Goal: Navigation & Orientation: Find specific page/section

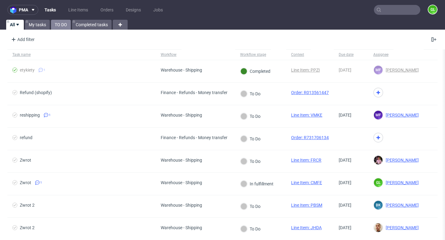
click at [59, 25] on link "TO DO" at bounding box center [61, 25] width 20 height 10
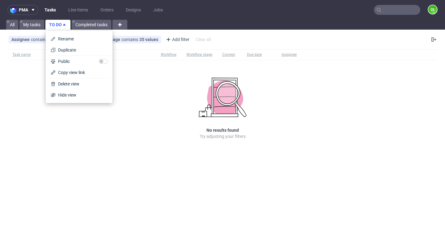
click at [59, 25] on link "TO DO" at bounding box center [57, 25] width 25 height 10
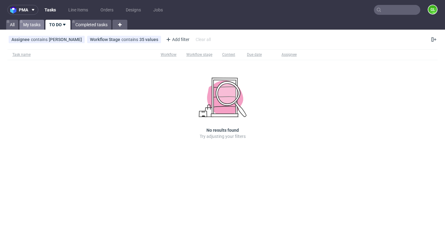
click at [34, 24] on link "My tasks" at bounding box center [31, 25] width 25 height 10
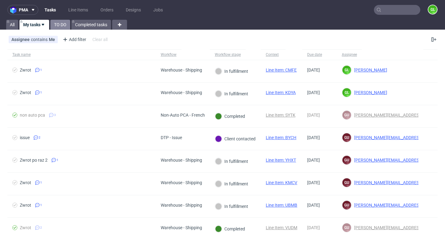
click at [59, 26] on link "TO DO" at bounding box center [60, 25] width 20 height 10
